Goal: Transaction & Acquisition: Purchase product/service

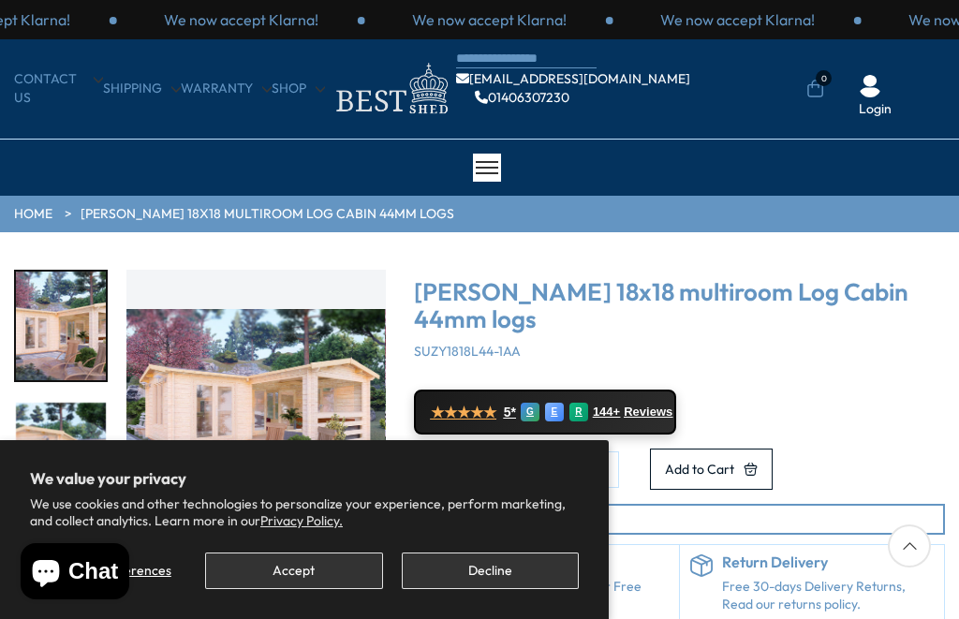
click at [269, 565] on button "Accept" at bounding box center [293, 570] width 177 height 37
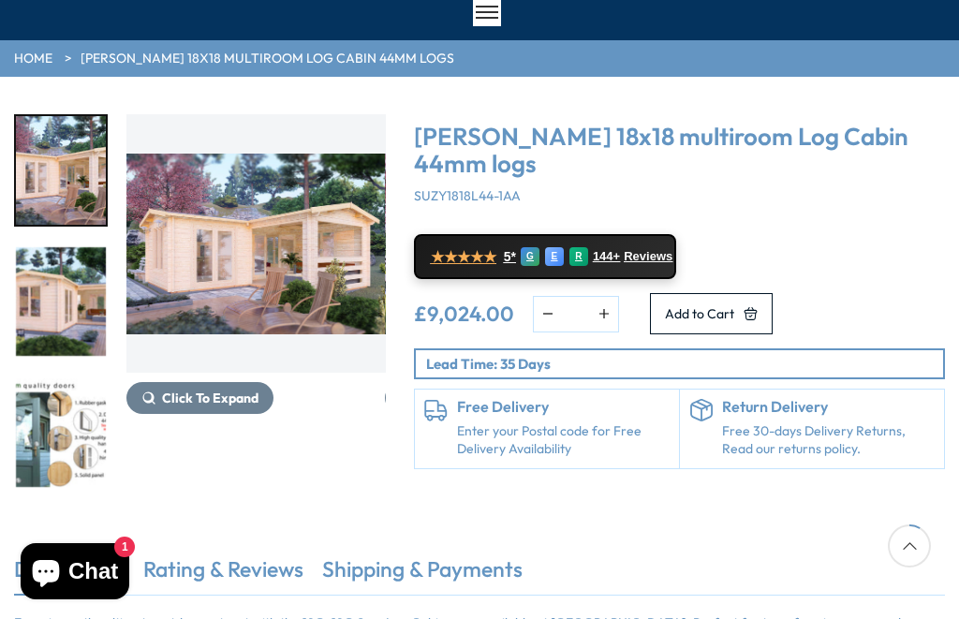
scroll to position [152, 0]
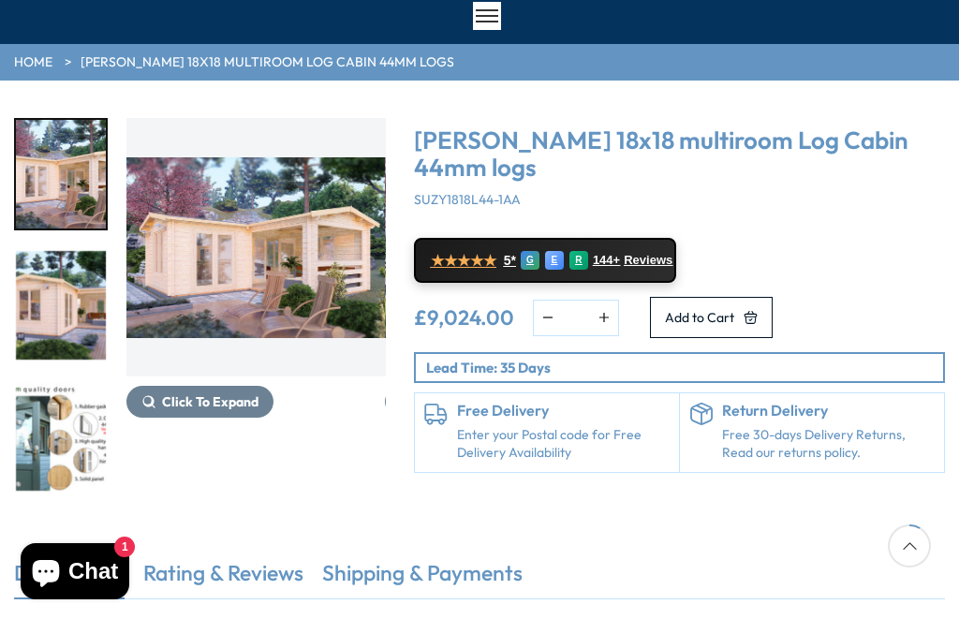
click at [199, 400] on span "Click To Expand" at bounding box center [210, 401] width 96 height 17
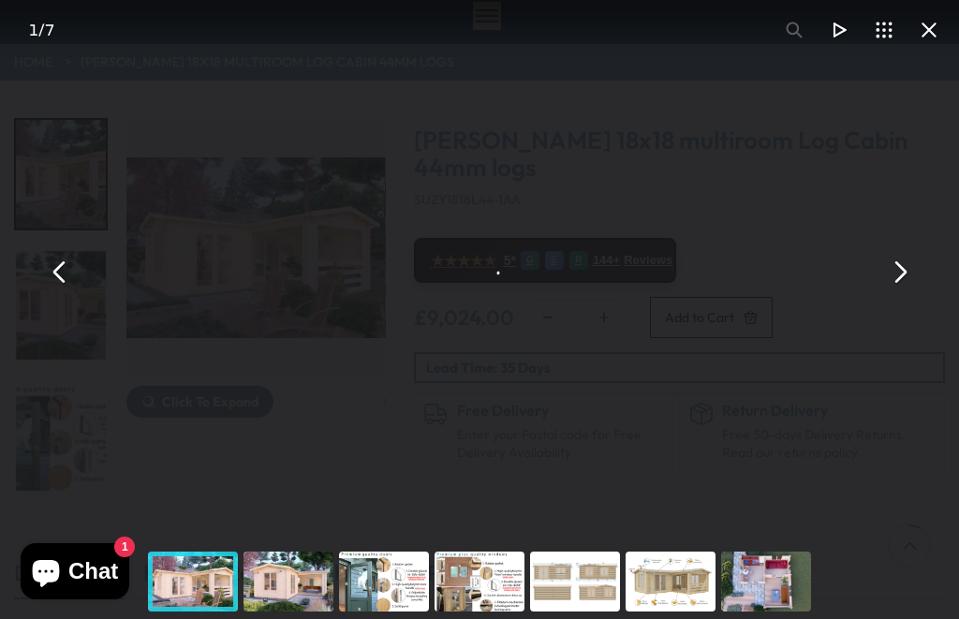
scroll to position [152, 0]
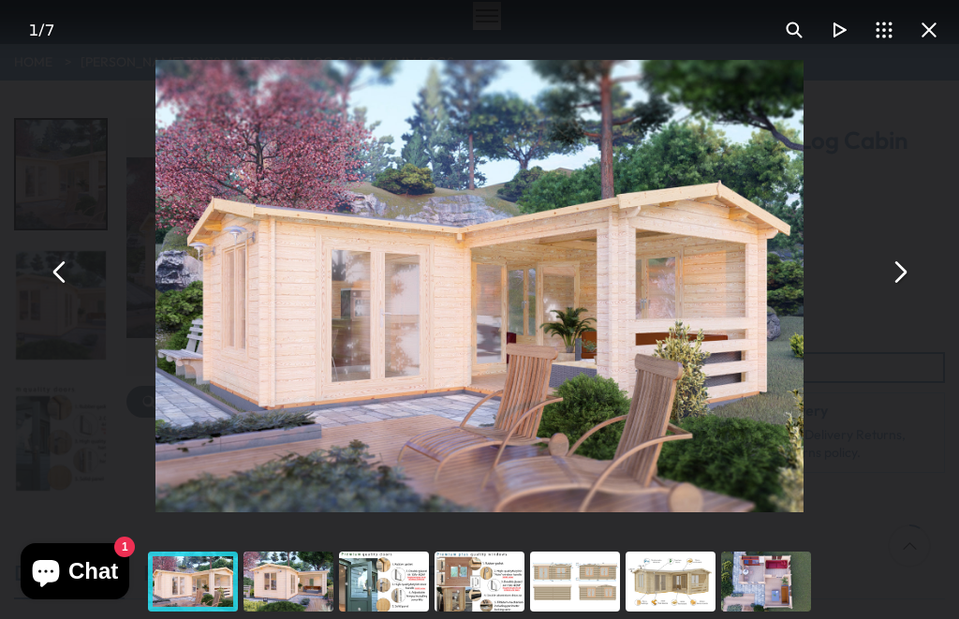
click at [894, 295] on button "You can close this modal content with the ESC key" at bounding box center [898, 272] width 45 height 45
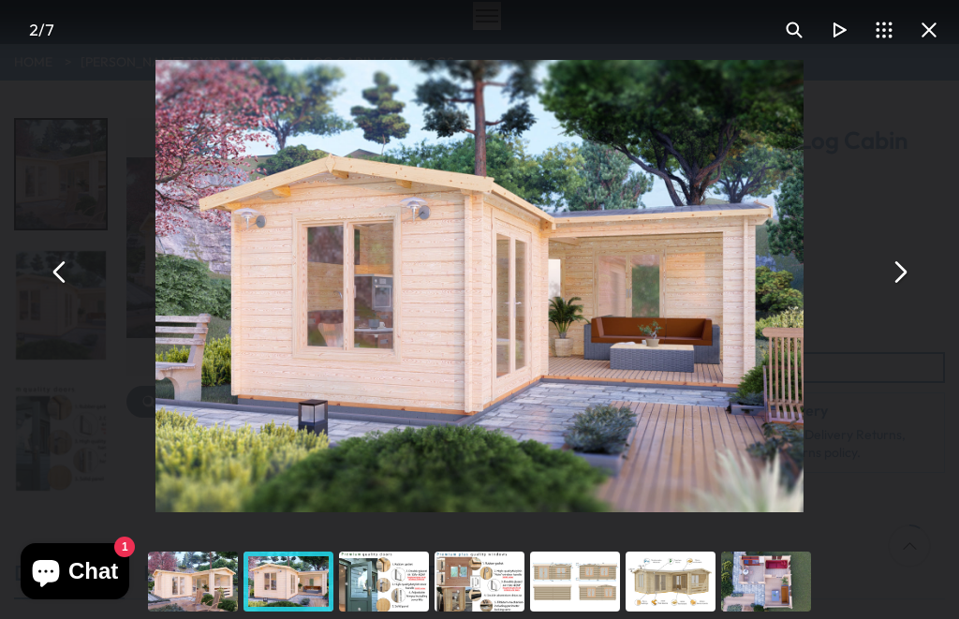
click at [895, 291] on button "You can close this modal content with the ESC key" at bounding box center [898, 272] width 45 height 45
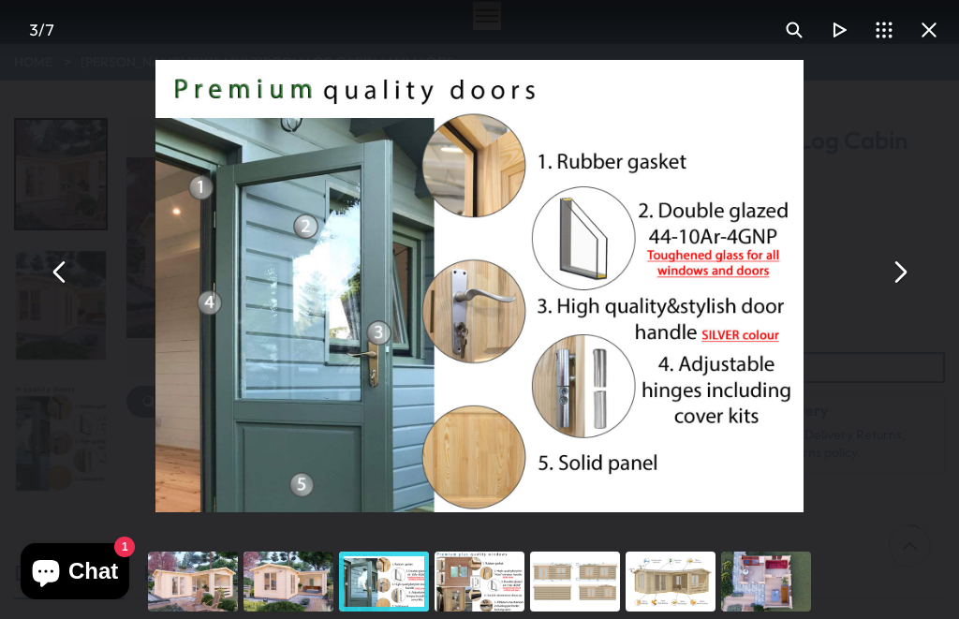
click at [896, 295] on button "You can close this modal content with the ESC key" at bounding box center [898, 272] width 45 height 45
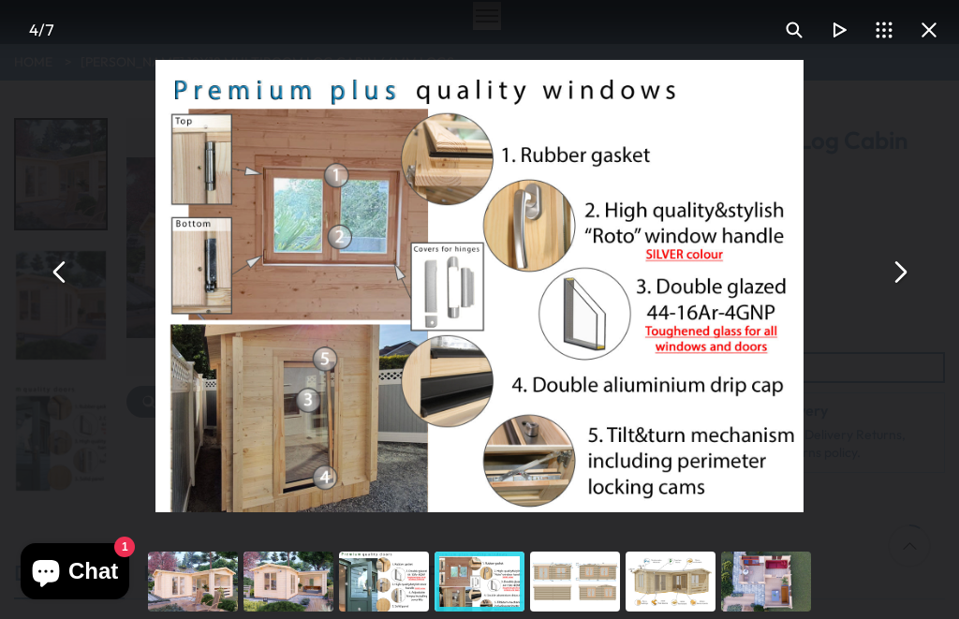
click at [899, 295] on button "You can close this modal content with the ESC key" at bounding box center [898, 272] width 45 height 45
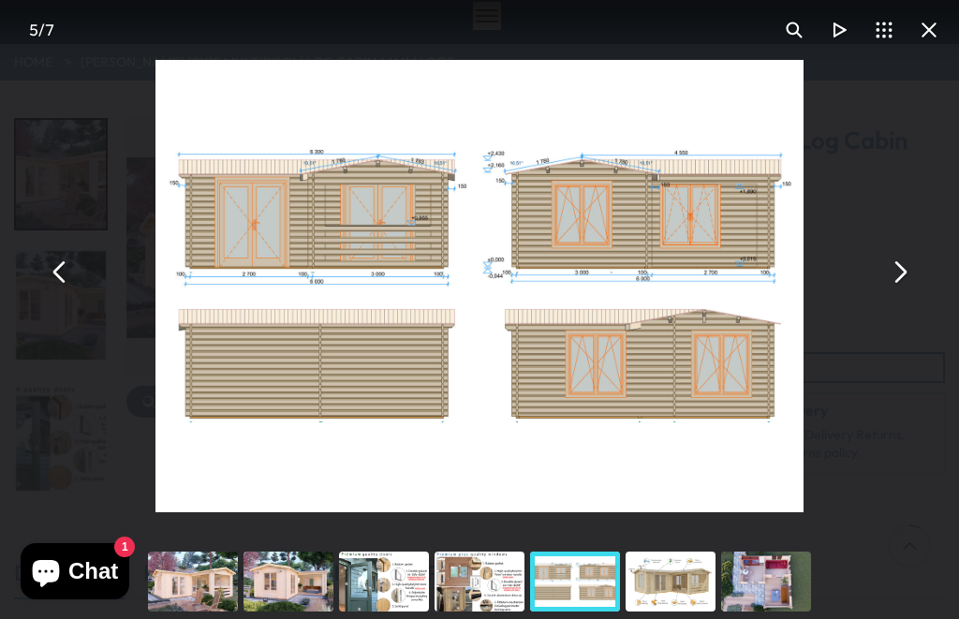
click at [898, 295] on button "You can close this modal content with the ESC key" at bounding box center [898, 272] width 45 height 45
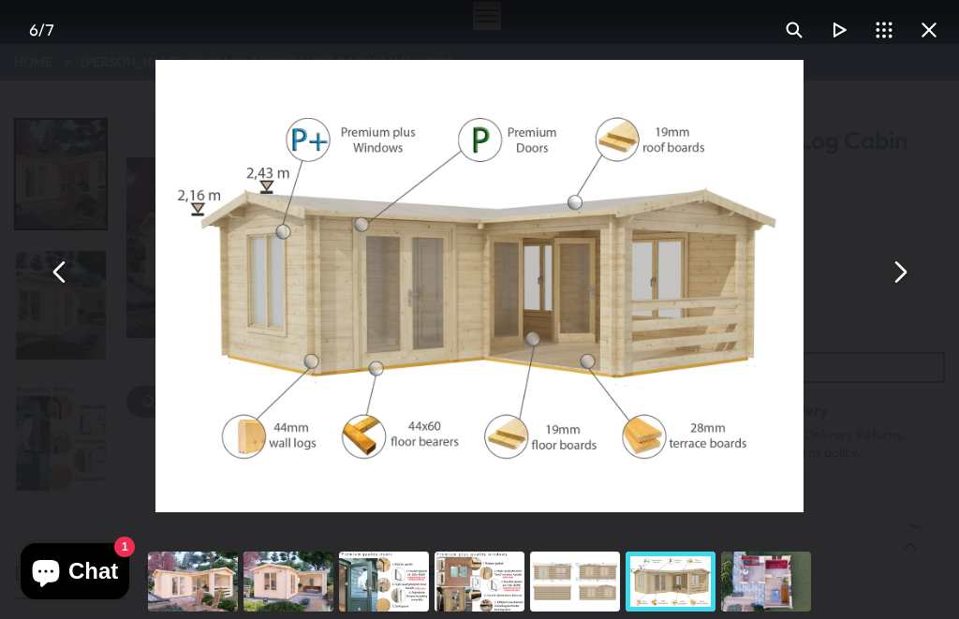
click at [899, 295] on button "You can close this modal content with the ESC key" at bounding box center [898, 272] width 45 height 45
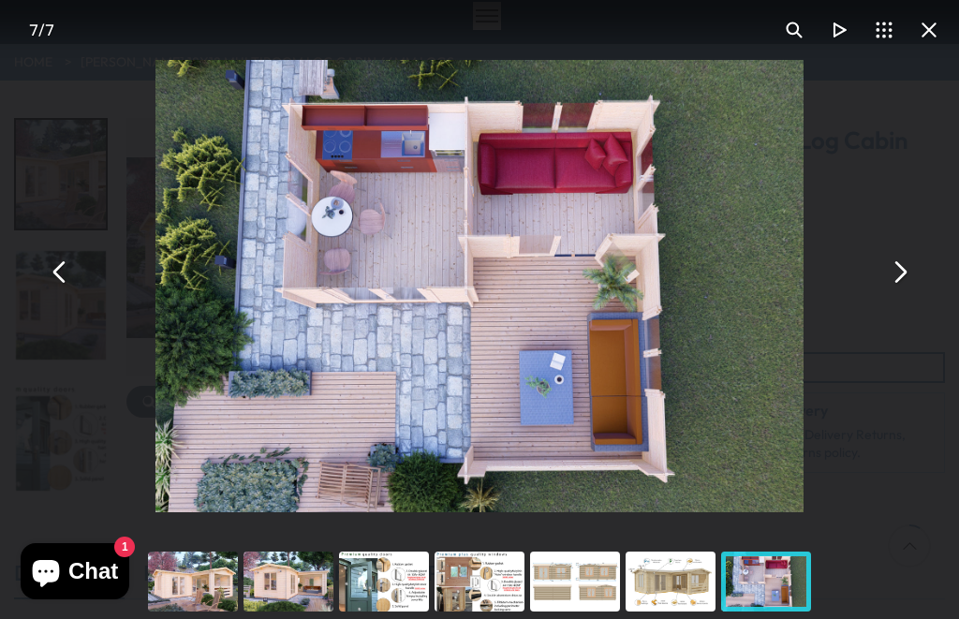
click at [905, 295] on button "You can close this modal content with the ESC key" at bounding box center [898, 272] width 45 height 45
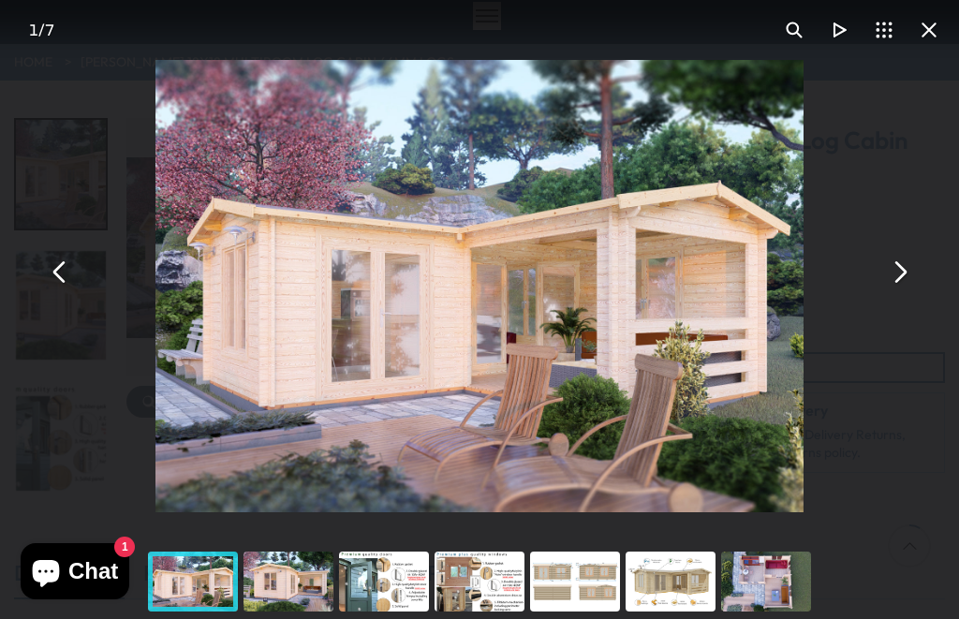
click at [903, 295] on button "You can close this modal content with the ESC key" at bounding box center [898, 272] width 45 height 45
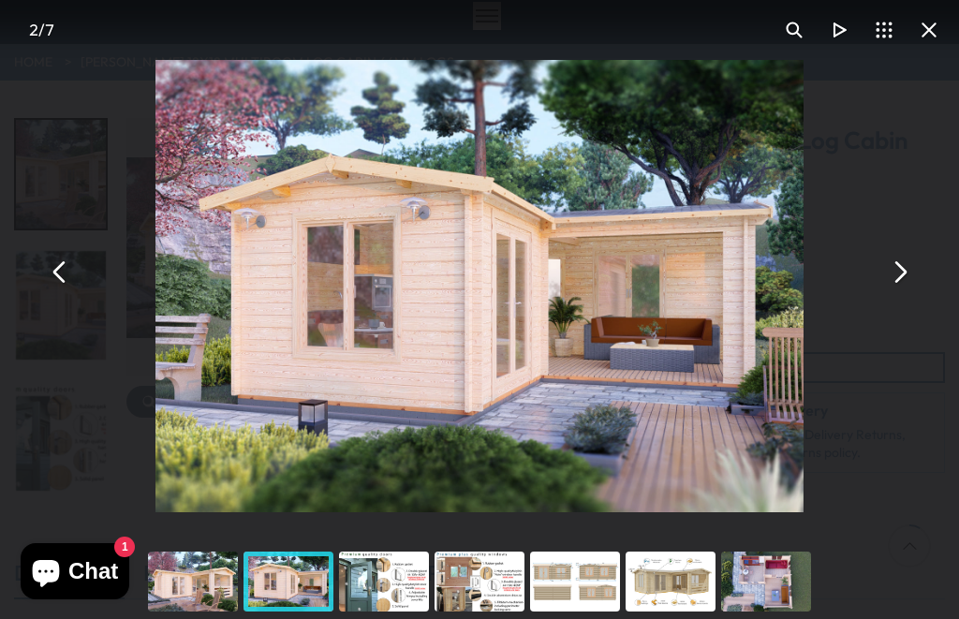
click at [64, 327] on div "[PERSON_NAME] 18x18 multiroom Log Cabin 44mm logs - Best Shed" at bounding box center [479, 272] width 959 height 544
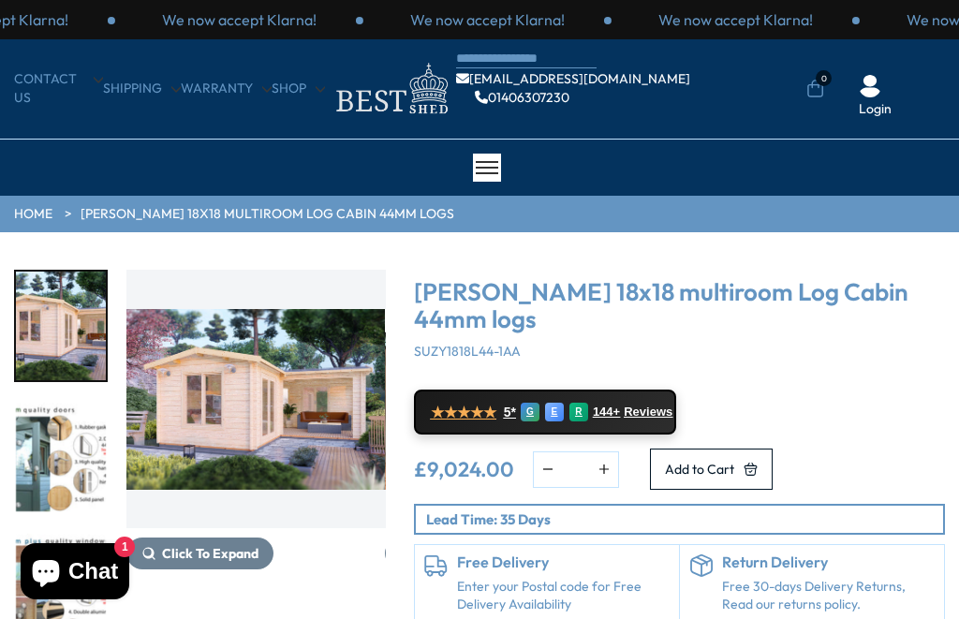
scroll to position [213, 0]
